Goal: Task Accomplishment & Management: Use online tool/utility

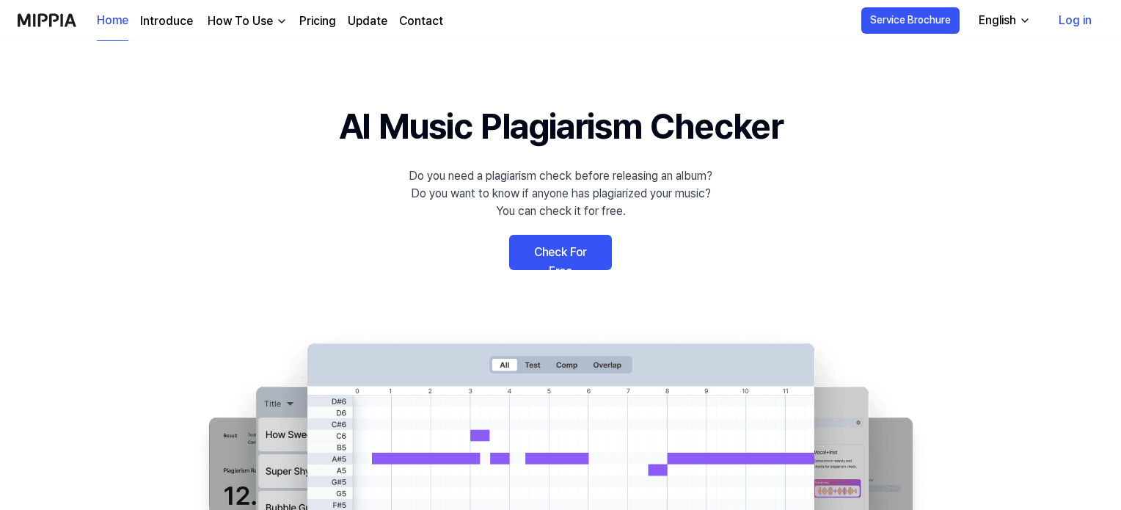
click at [580, 255] on link "Check For Free" at bounding box center [560, 252] width 103 height 35
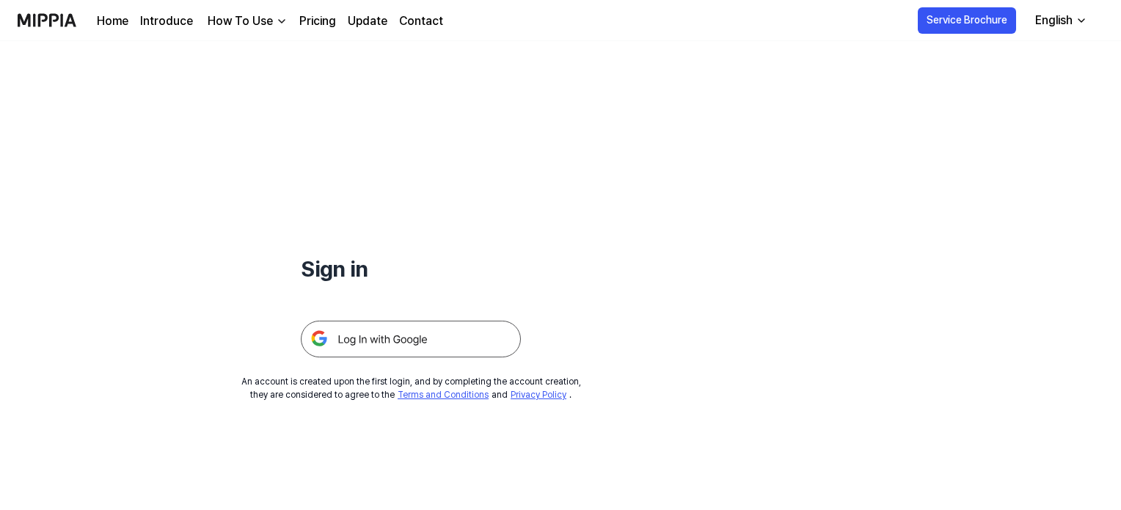
click at [314, 21] on link "Pricing" at bounding box center [317, 21] width 37 height 18
click at [379, 342] on img at bounding box center [411, 339] width 220 height 37
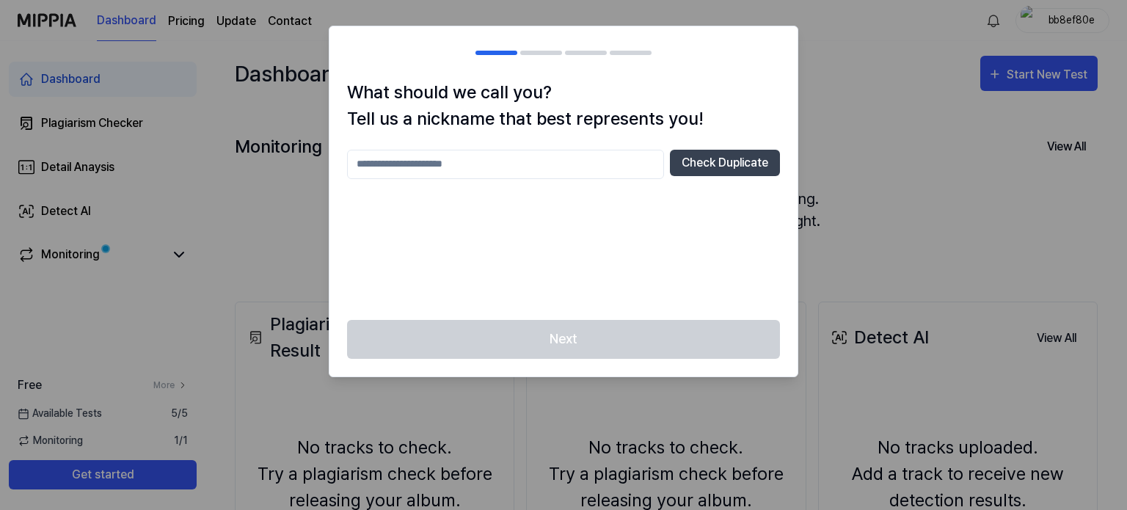
click at [513, 159] on input "text" at bounding box center [505, 164] width 317 height 29
type input "****"
click at [729, 167] on button "Check Duplicate" at bounding box center [725, 163] width 110 height 26
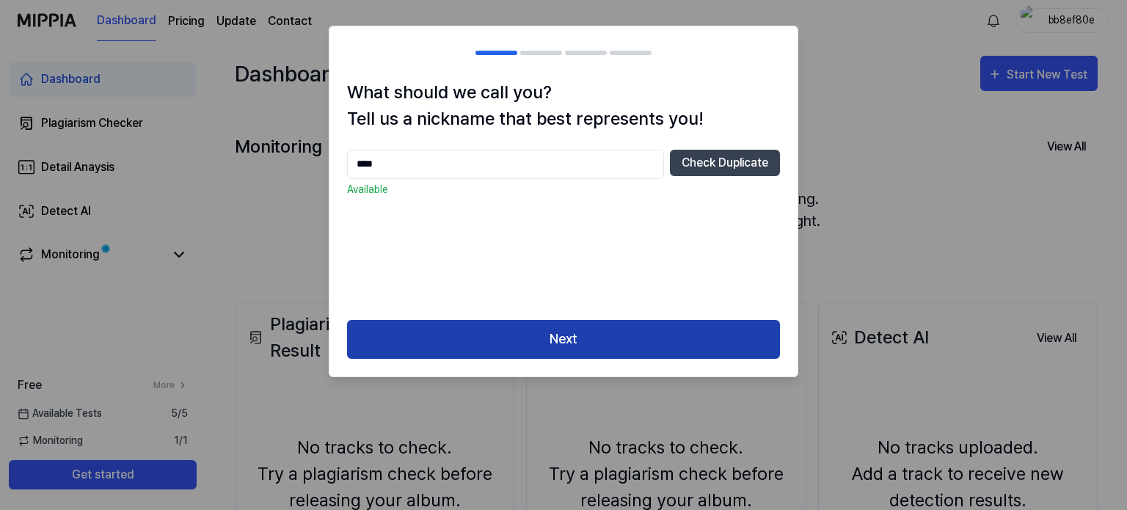
click at [582, 336] on button "Next" at bounding box center [563, 339] width 433 height 39
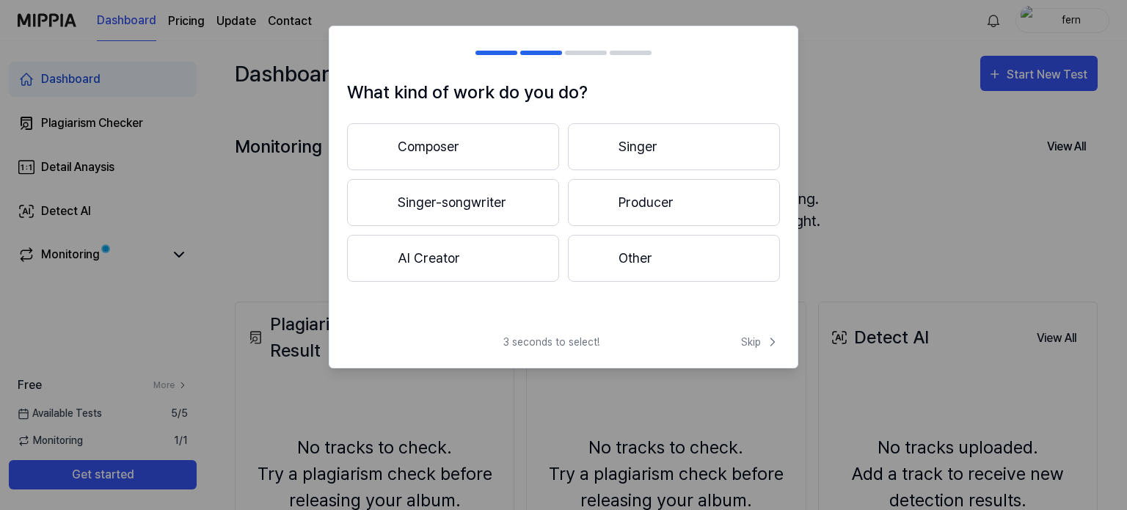
click at [449, 249] on button "AI Creator" at bounding box center [453, 258] width 212 height 47
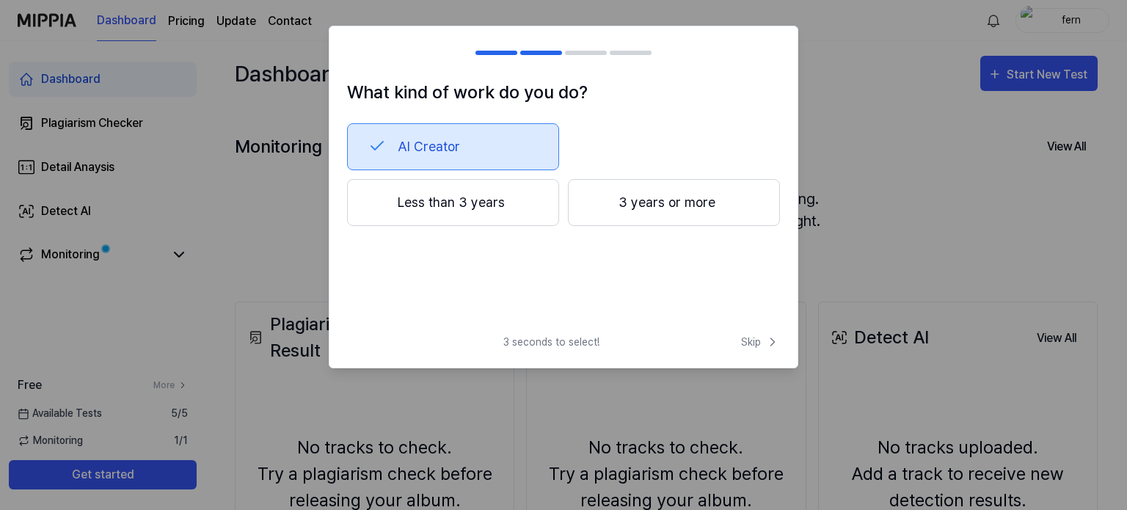
click at [397, 140] on button "AI Creator" at bounding box center [453, 146] width 212 height 47
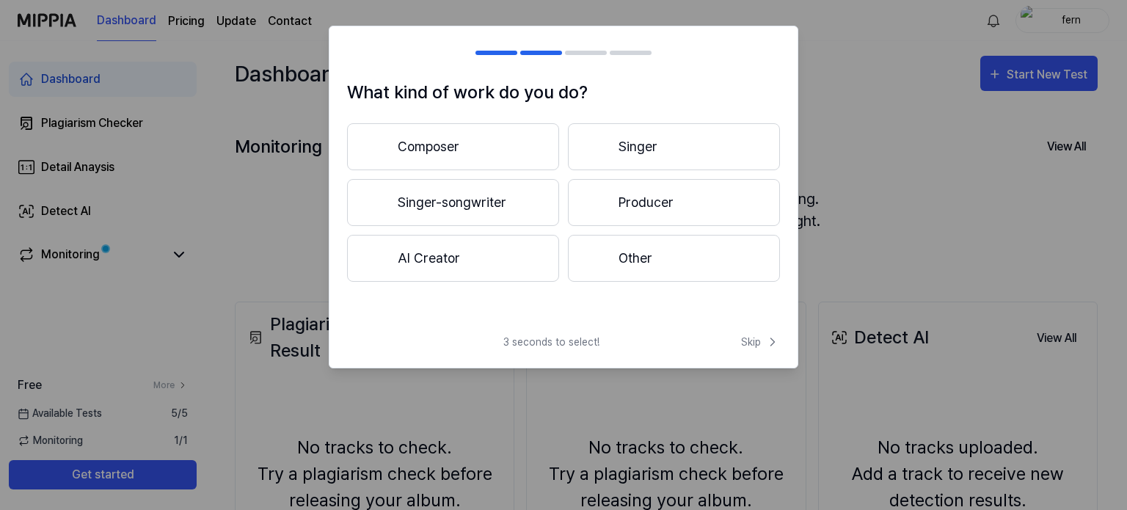
click at [651, 263] on button "Other" at bounding box center [674, 258] width 212 height 47
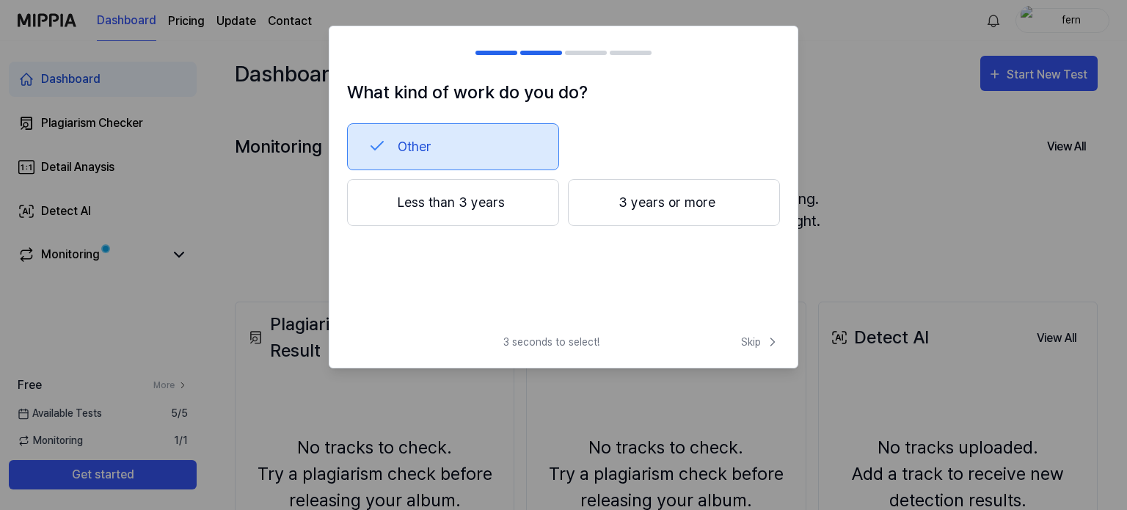
click at [466, 194] on button "Less than 3 years" at bounding box center [453, 202] width 212 height 47
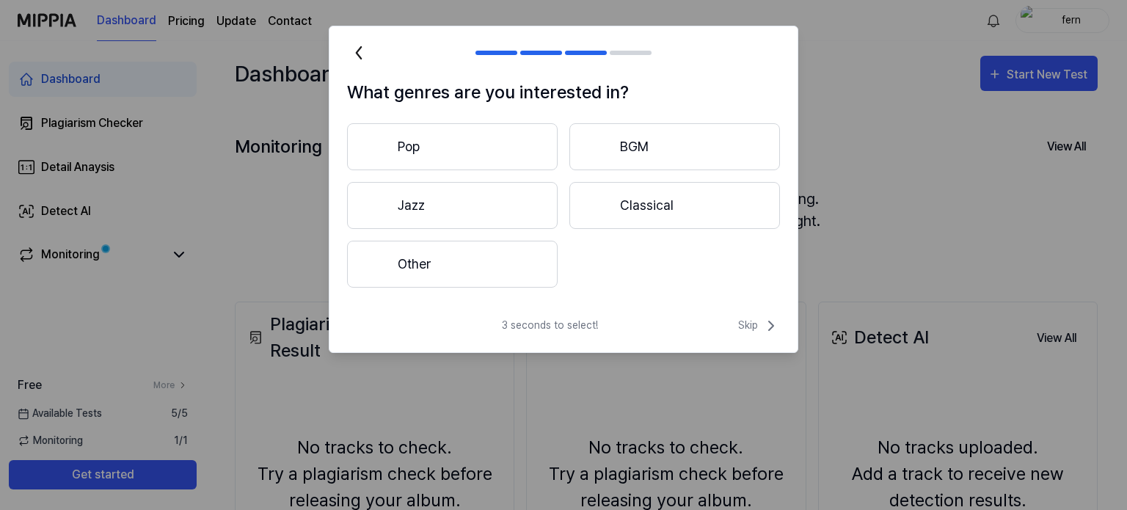
click at [445, 253] on button "Other" at bounding box center [452, 264] width 211 height 47
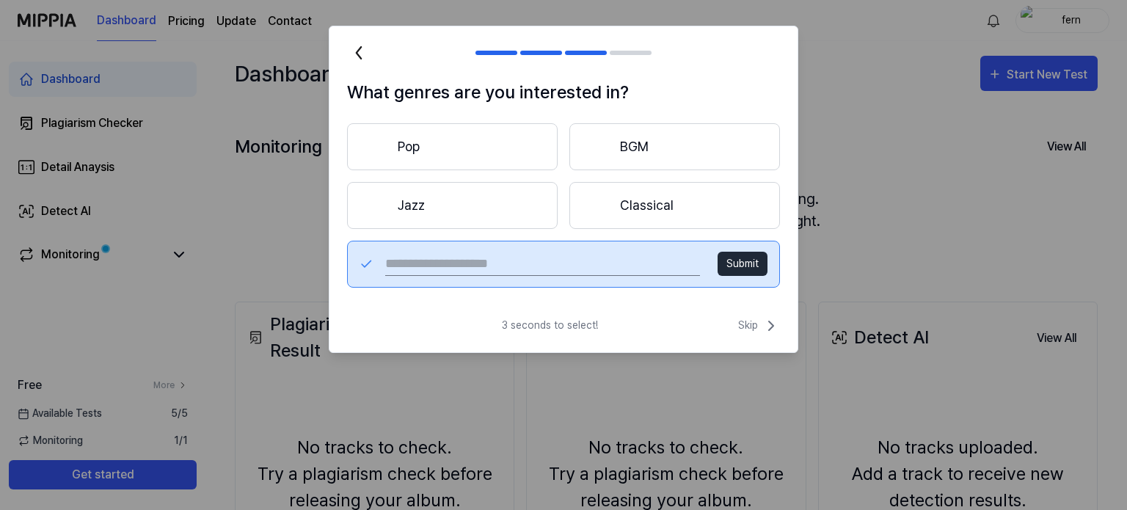
click at [604, 263] on input "text" at bounding box center [542, 263] width 315 height 23
type input "*******"
click at [751, 256] on button "Submit" at bounding box center [742, 264] width 50 height 24
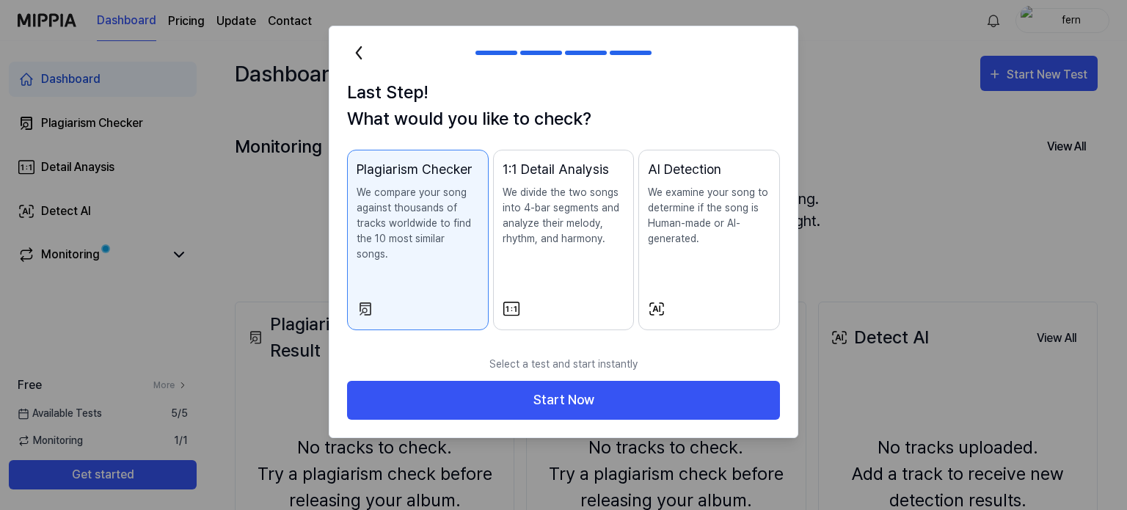
click at [701, 219] on p "We examine your song to determine if the song is Human-made or AI-generated." at bounding box center [709, 216] width 123 height 62
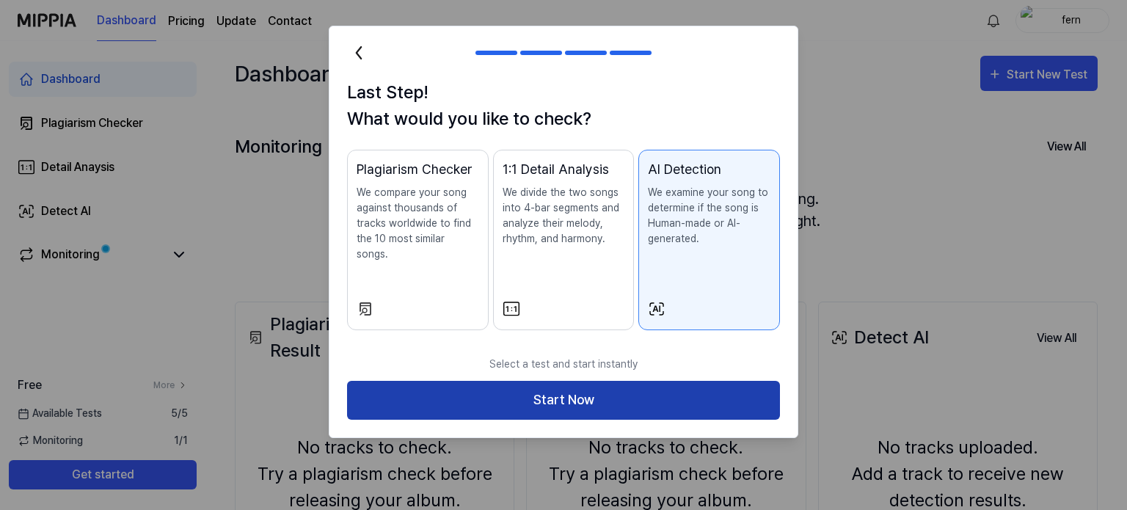
click at [617, 386] on button "Start Now" at bounding box center [563, 400] width 433 height 39
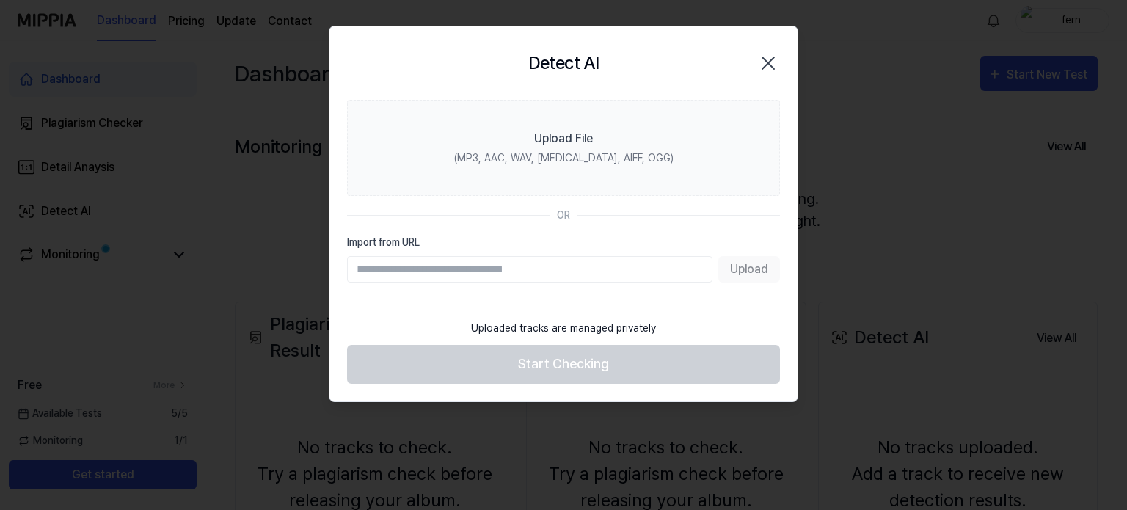
click at [731, 270] on div "Upload" at bounding box center [563, 269] width 433 height 26
click at [381, 271] on input "Import from URL" at bounding box center [529, 269] width 365 height 26
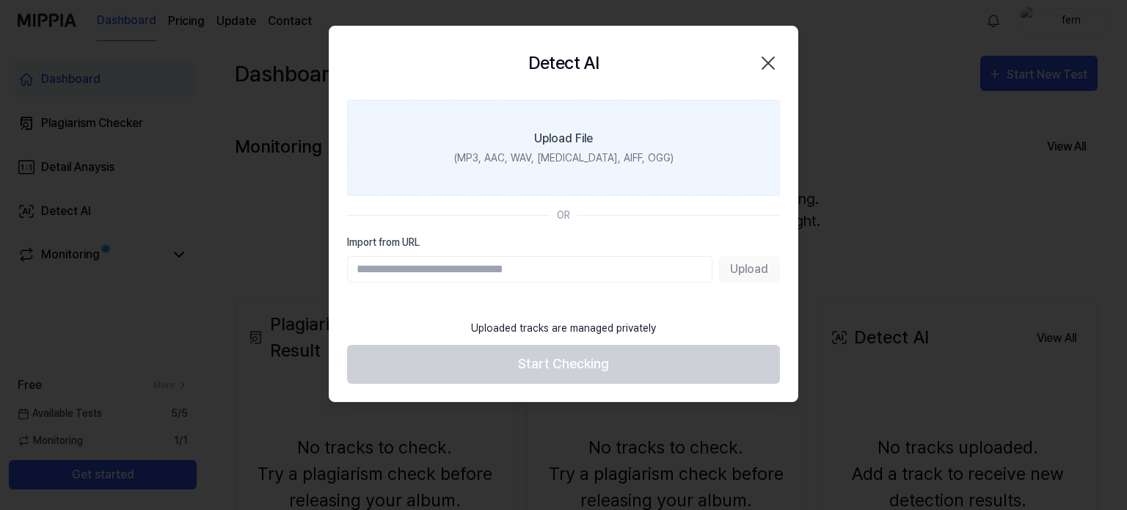
click at [577, 133] on div "Upload File" at bounding box center [563, 139] width 59 height 18
click at [0, 0] on input "Upload File (MP3, AAC, WAV, [MEDICAL_DATA], AIFF, OGG)" at bounding box center [0, 0] width 0 height 0
